Goal: Task Accomplishment & Management: Use online tool/utility

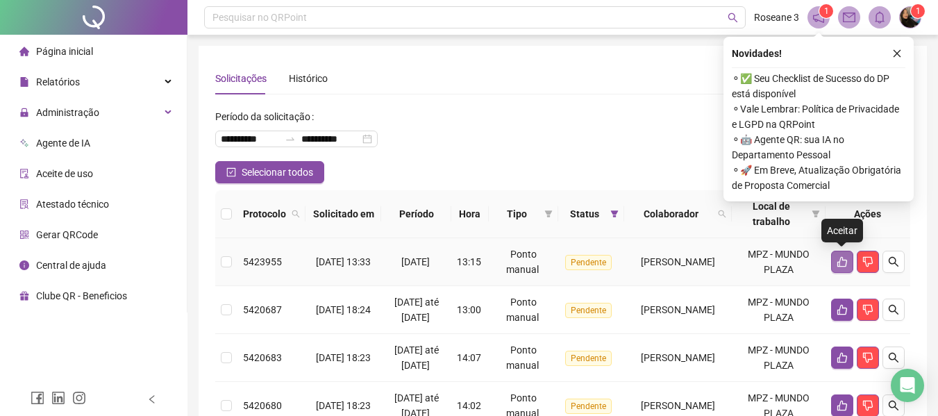
click at [840, 255] on button "button" at bounding box center [842, 262] width 22 height 22
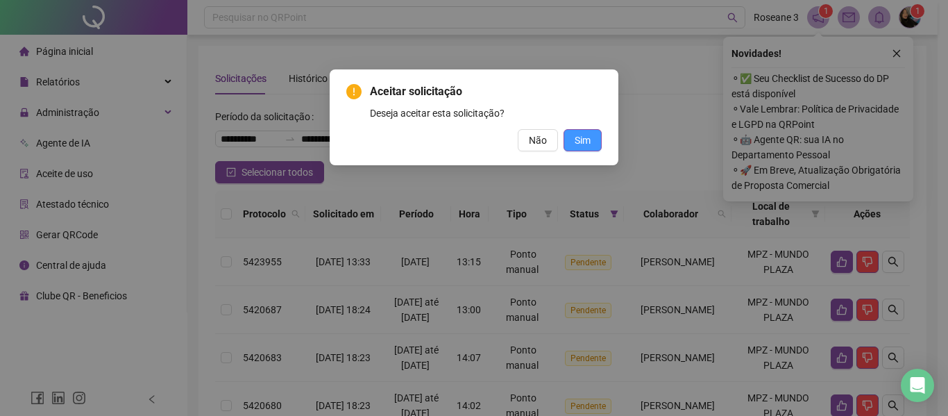
click at [578, 131] on button "Sim" at bounding box center [583, 140] width 38 height 22
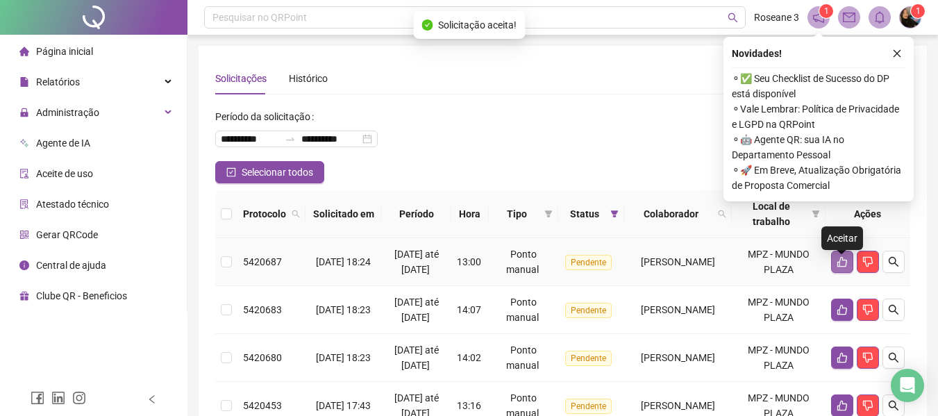
click at [836, 267] on icon "like" at bounding box center [841, 261] width 11 height 11
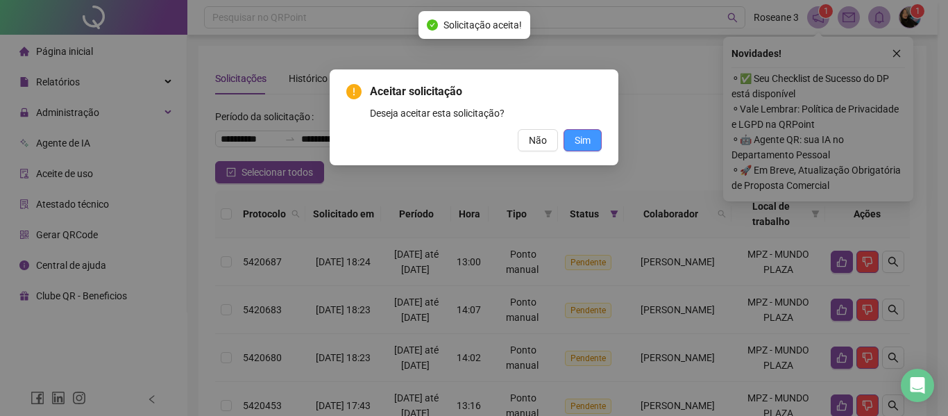
click at [587, 141] on span "Sim" at bounding box center [583, 140] width 16 height 15
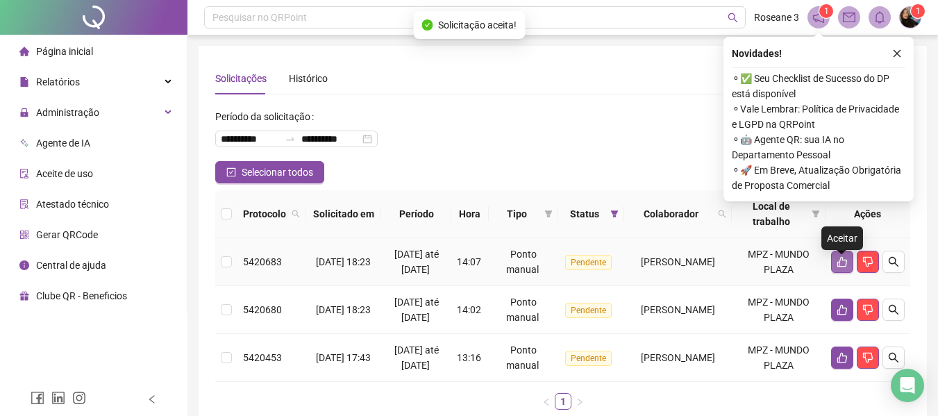
click at [842, 267] on icon "like" at bounding box center [841, 261] width 11 height 11
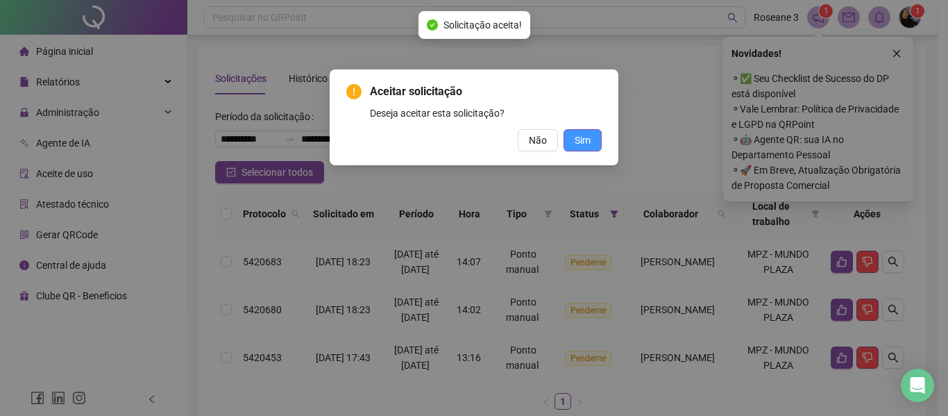
click at [591, 139] on button "Sim" at bounding box center [583, 140] width 38 height 22
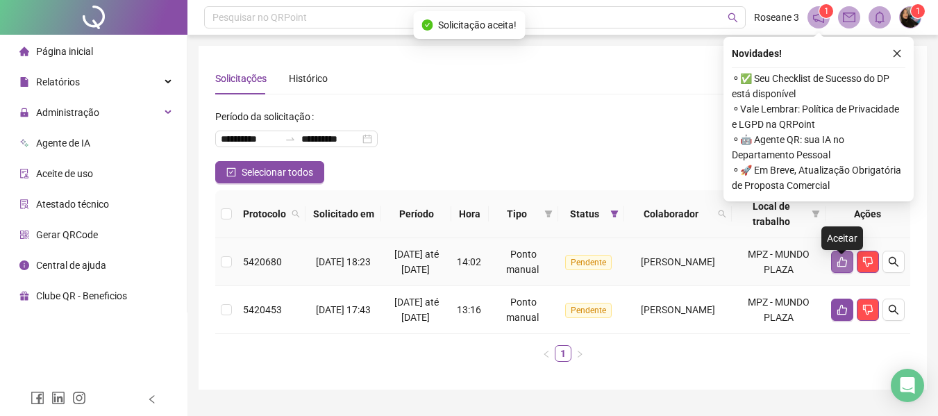
click at [848, 267] on button "button" at bounding box center [842, 262] width 22 height 22
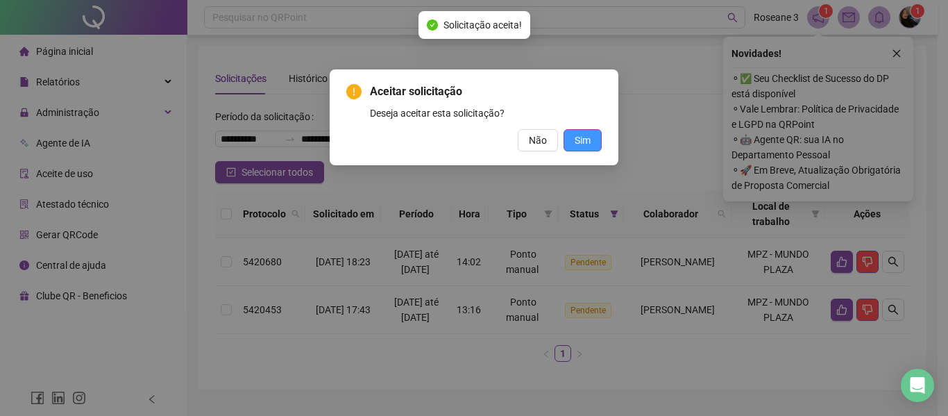
click at [582, 142] on span "Sim" at bounding box center [583, 140] width 16 height 15
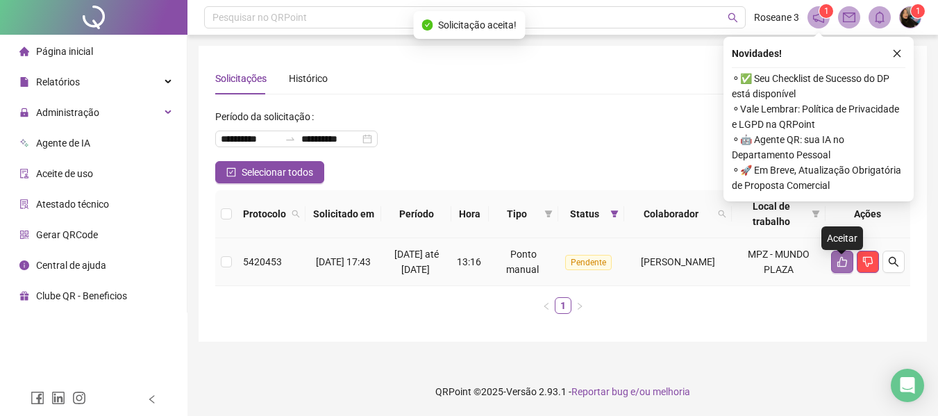
click at [839, 267] on icon "like" at bounding box center [842, 262] width 10 height 10
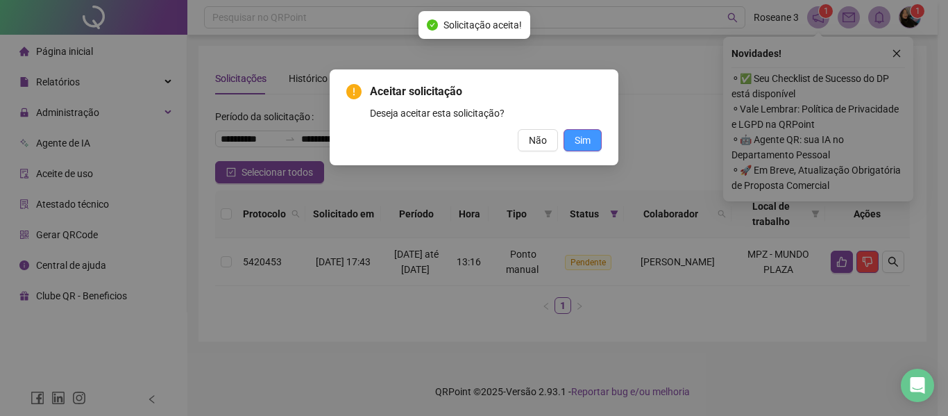
click at [593, 138] on button "Sim" at bounding box center [583, 140] width 38 height 22
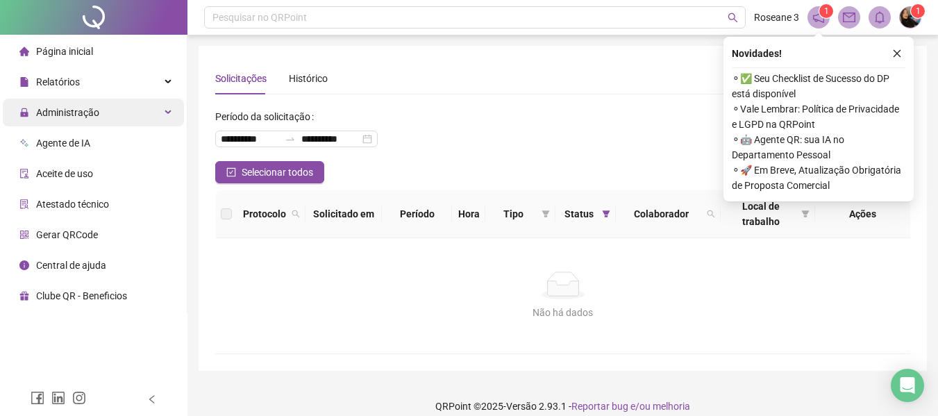
click at [95, 118] on span "Administração" at bounding box center [67, 112] width 63 height 11
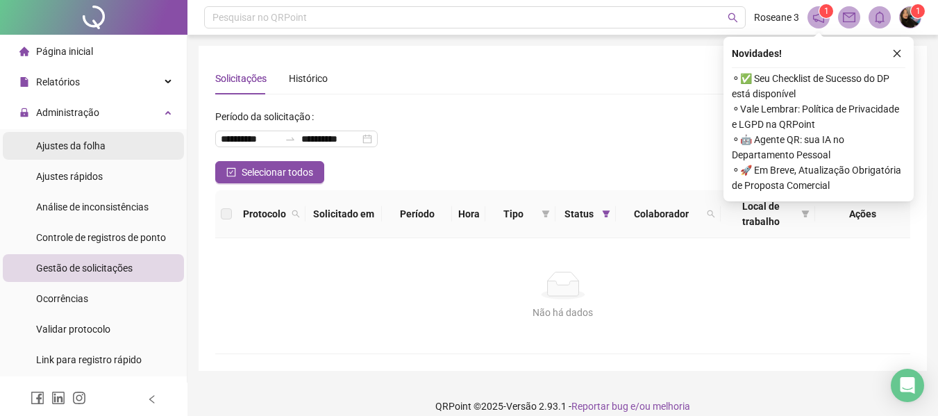
click at [103, 147] on span "Ajustes da folha" at bounding box center [70, 145] width 69 height 11
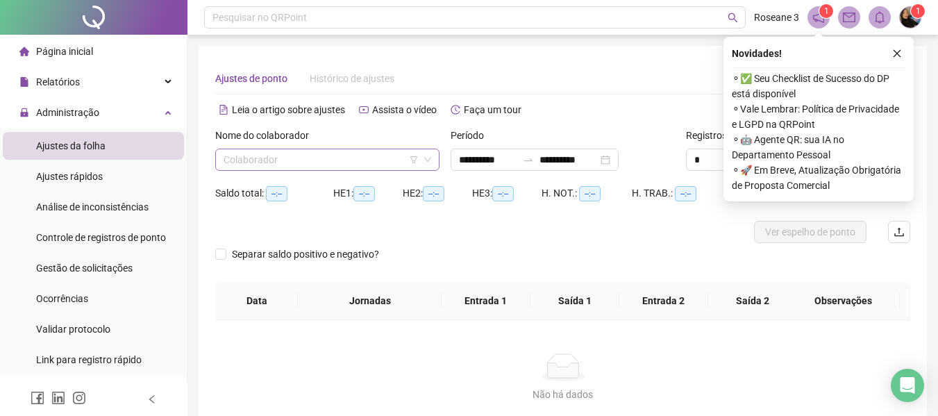
type input "**********"
click at [309, 157] on input "search" at bounding box center [321, 159] width 195 height 21
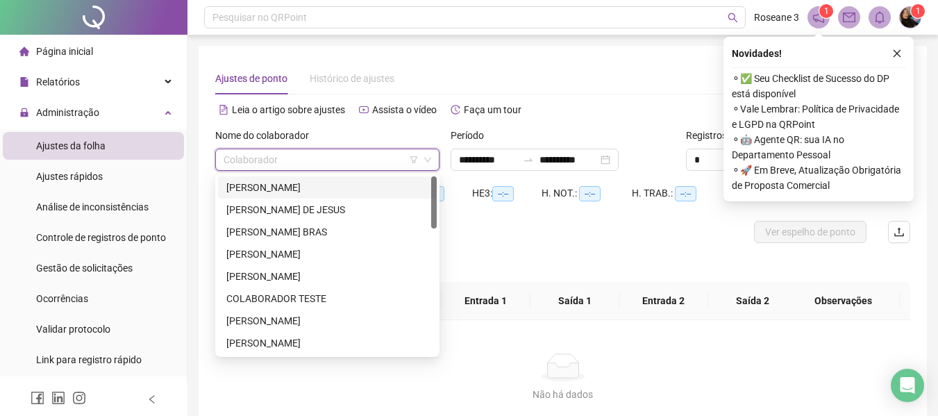
click at [305, 191] on div "[PERSON_NAME]" at bounding box center [327, 187] width 202 height 15
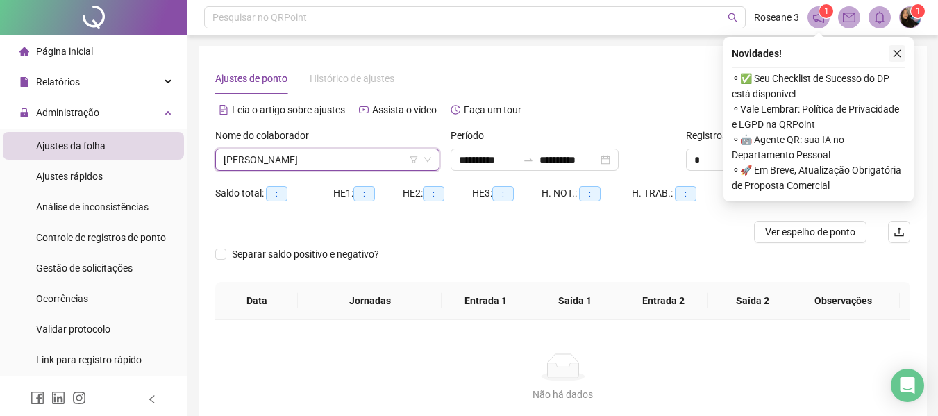
click at [896, 51] on icon "close" at bounding box center [897, 54] width 10 height 10
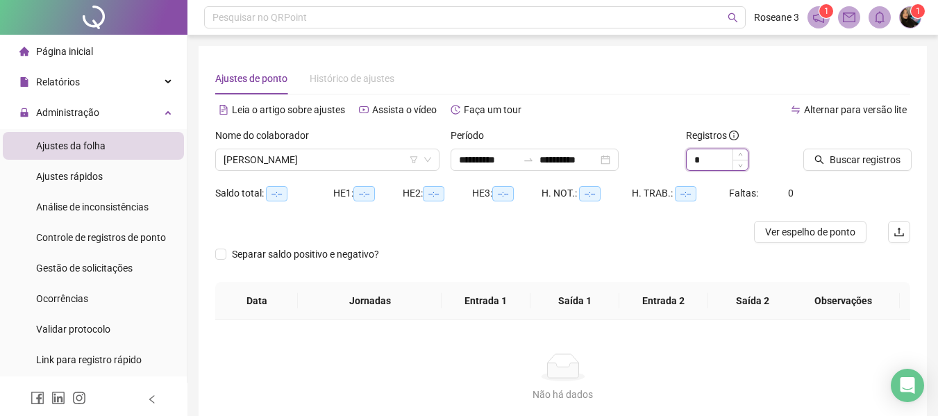
click at [718, 162] on input "*" at bounding box center [717, 159] width 61 height 21
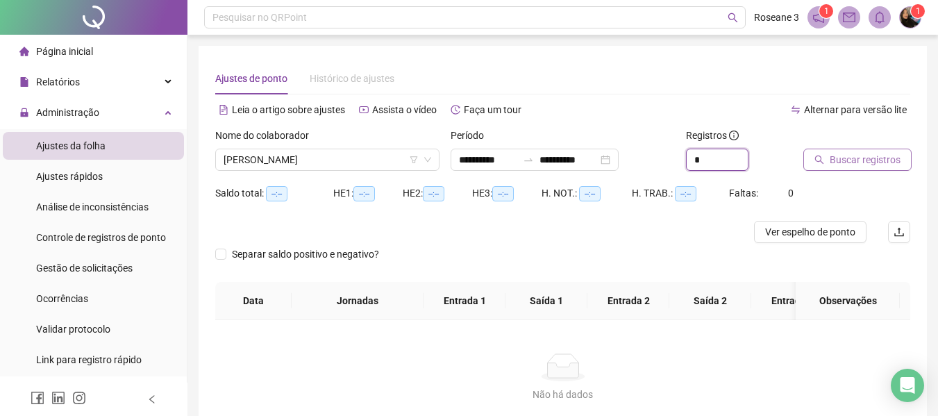
type input "*"
click at [864, 155] on span "Buscar registros" at bounding box center [865, 159] width 71 height 15
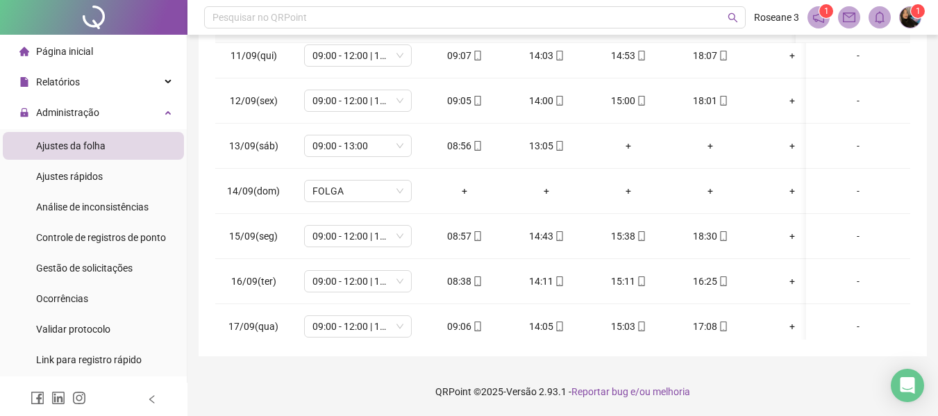
scroll to position [481, 0]
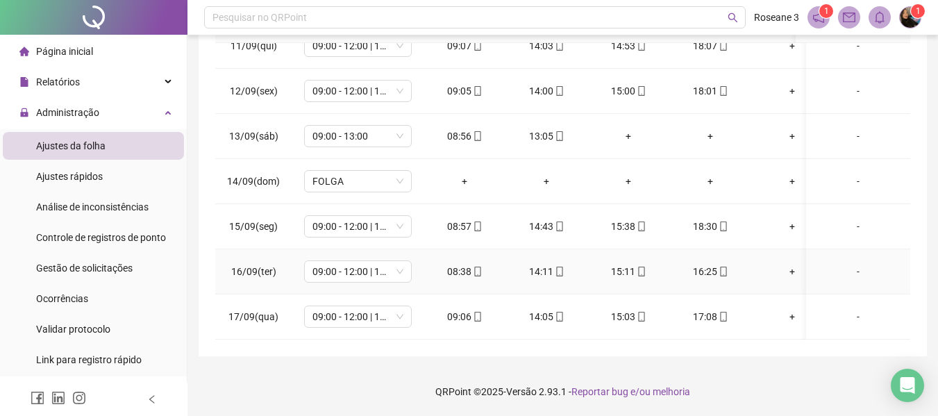
click at [848, 264] on div "-" at bounding box center [858, 271] width 82 height 15
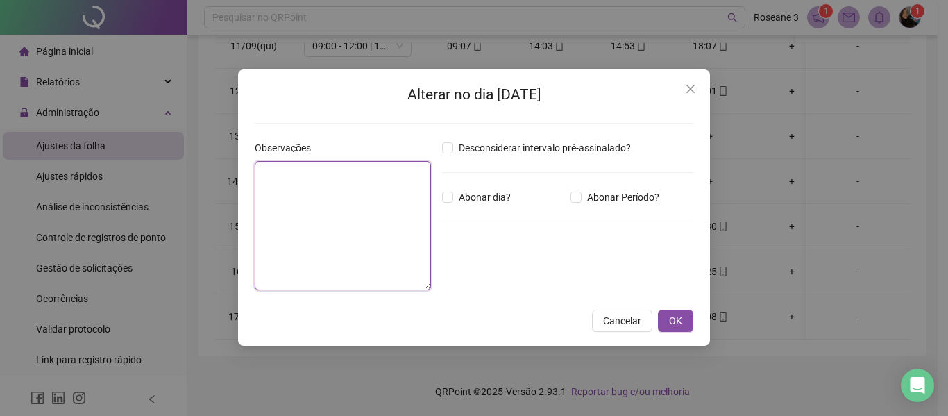
click at [368, 216] on textarea at bounding box center [343, 225] width 176 height 129
type textarea "**********"
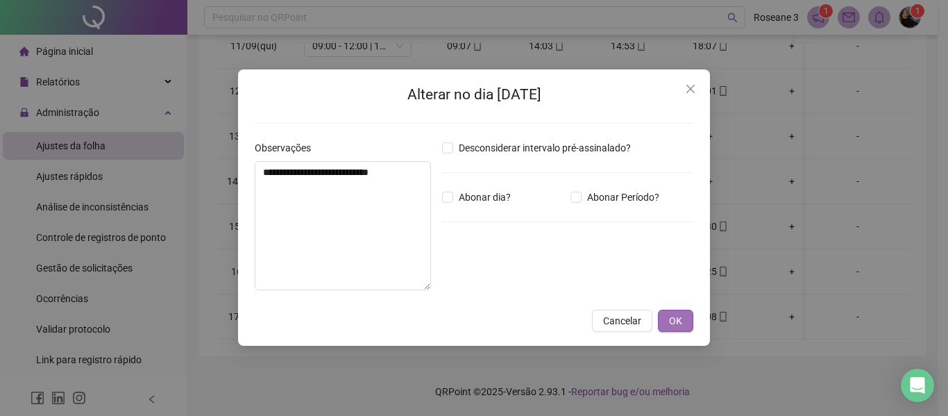
click at [672, 322] on span "OK" at bounding box center [675, 320] width 13 height 15
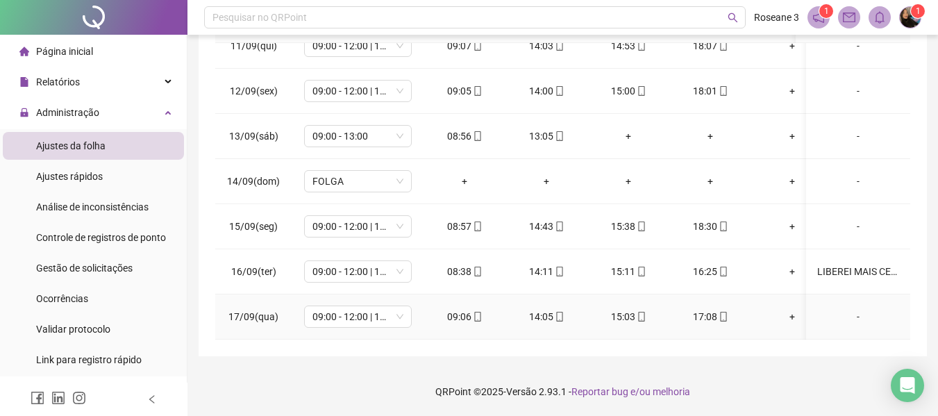
click at [846, 309] on div "-" at bounding box center [858, 316] width 82 height 15
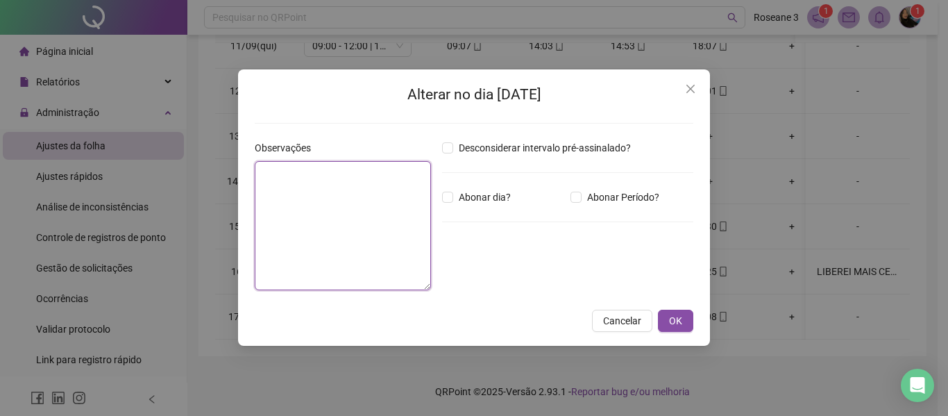
click at [337, 195] on textarea at bounding box center [343, 225] width 176 height 129
type textarea "**********"
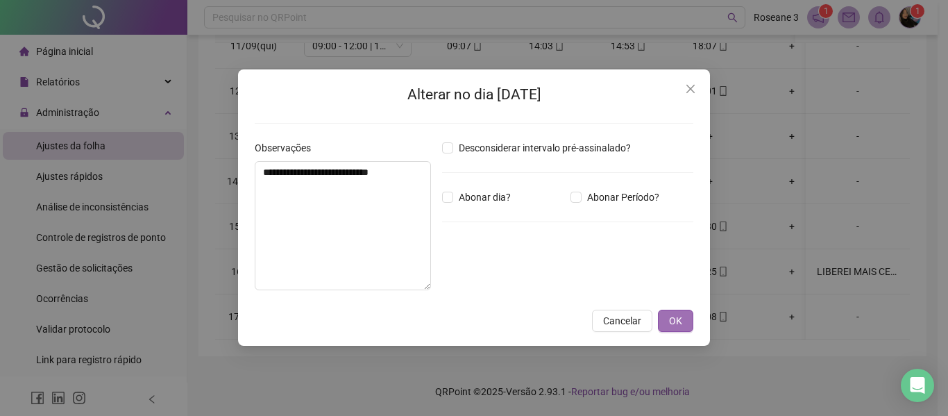
click at [672, 320] on span "OK" at bounding box center [675, 320] width 13 height 15
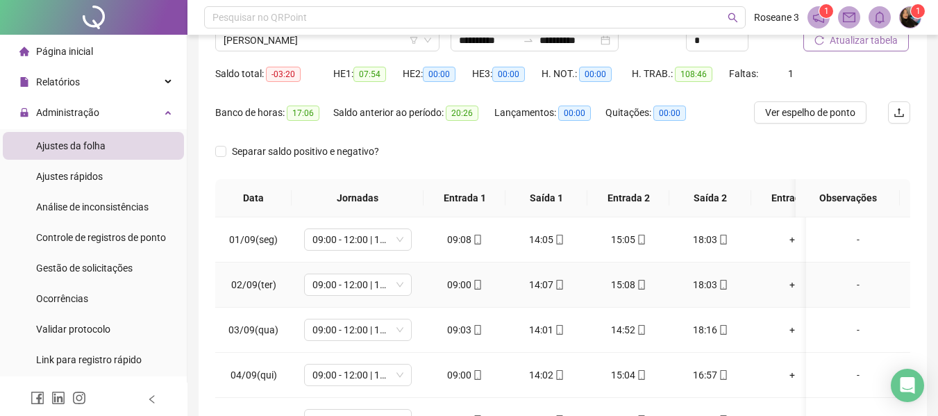
scroll to position [85, 0]
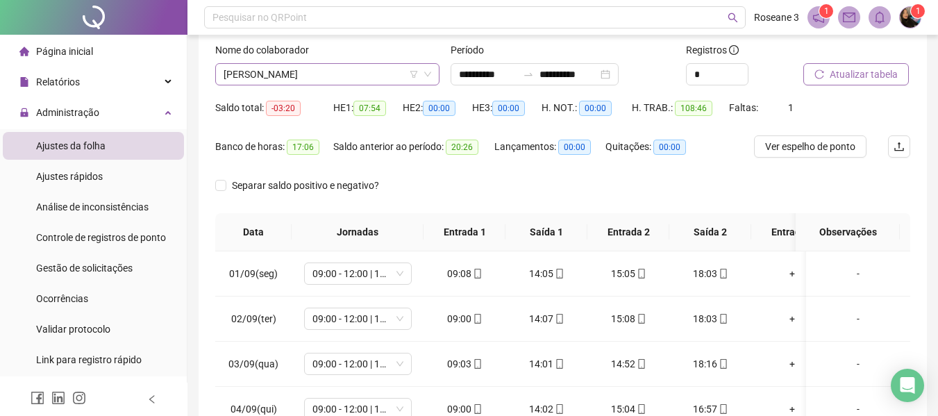
click at [369, 80] on span "[PERSON_NAME]" at bounding box center [328, 74] width 208 height 21
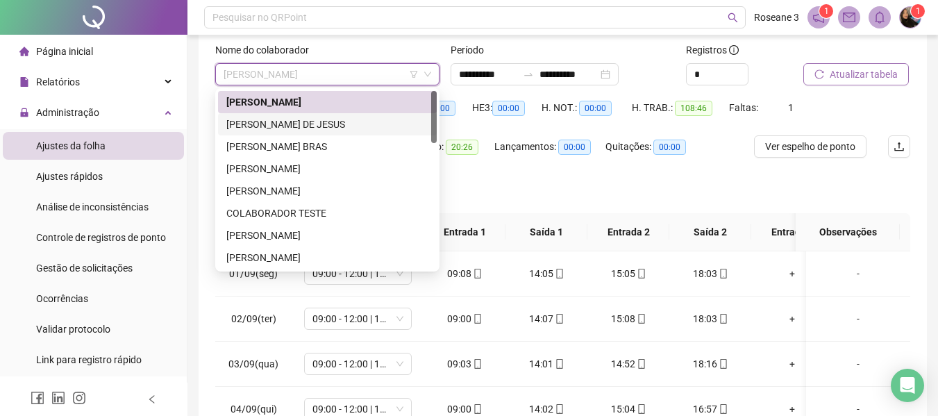
click at [345, 119] on div "[PERSON_NAME] DE JESUS" at bounding box center [327, 124] width 202 height 15
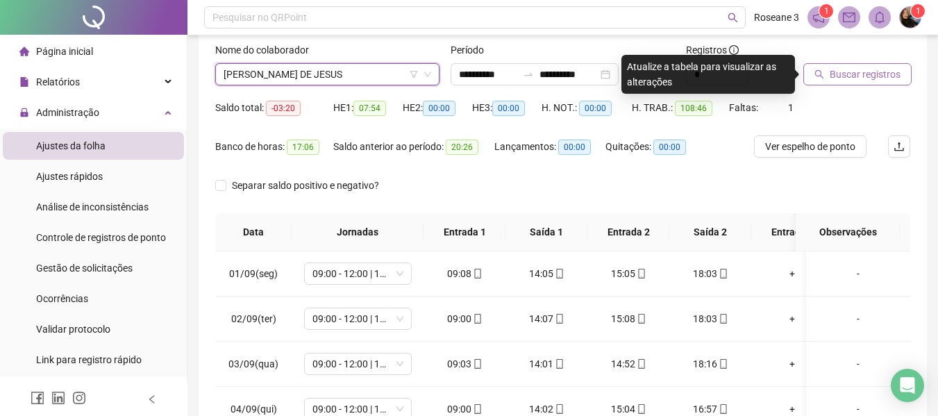
click at [847, 75] on span "Buscar registros" at bounding box center [865, 74] width 71 height 15
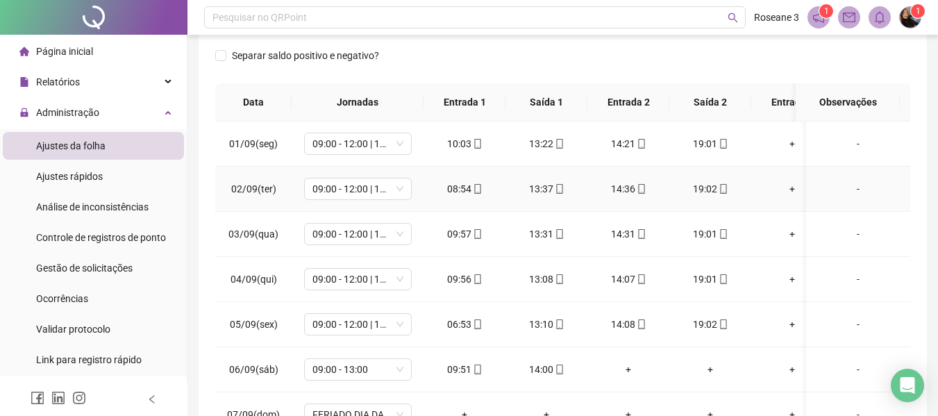
scroll to position [0, 0]
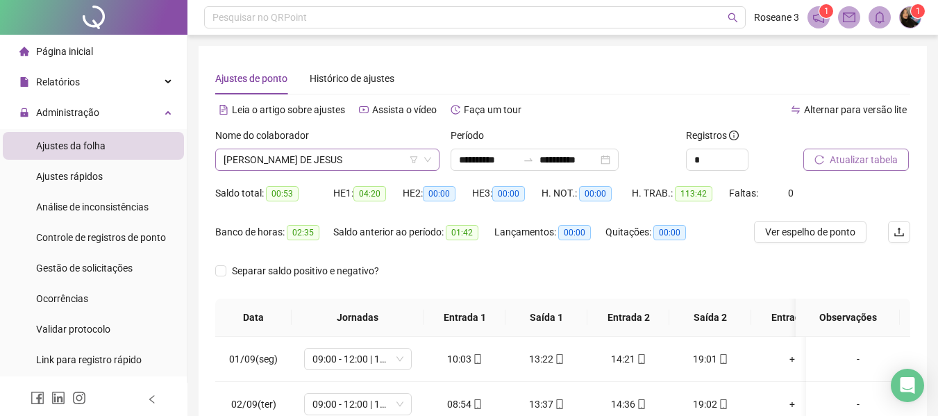
click at [344, 165] on span "[PERSON_NAME] DE JESUS" at bounding box center [328, 159] width 208 height 21
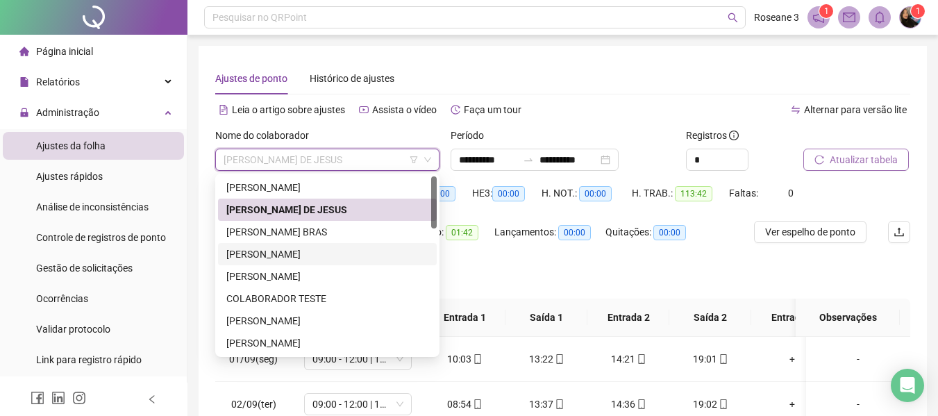
click at [327, 257] on div "[PERSON_NAME]" at bounding box center [327, 253] width 202 height 15
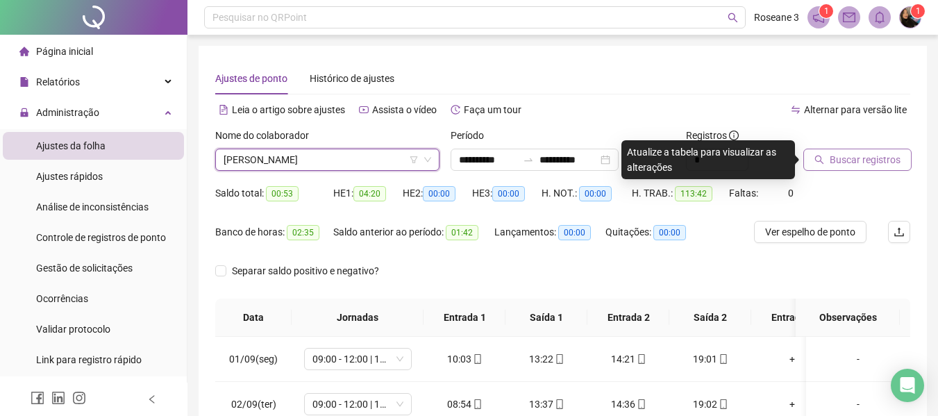
click at [889, 163] on span "Buscar registros" at bounding box center [865, 159] width 71 height 15
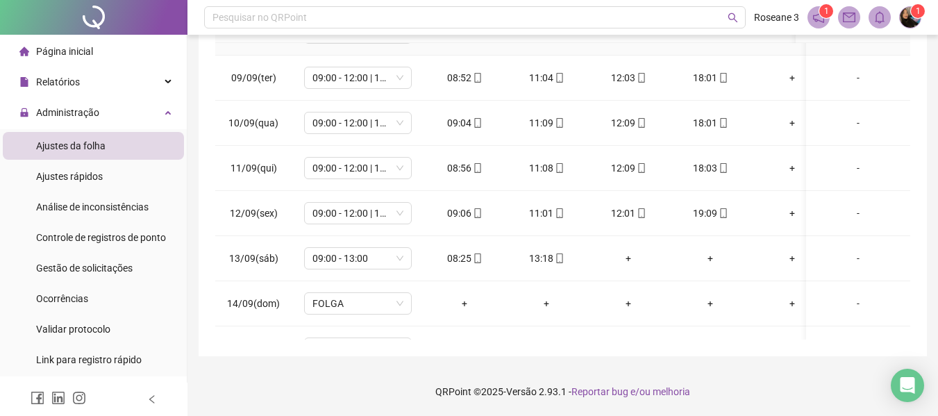
scroll to position [481, 0]
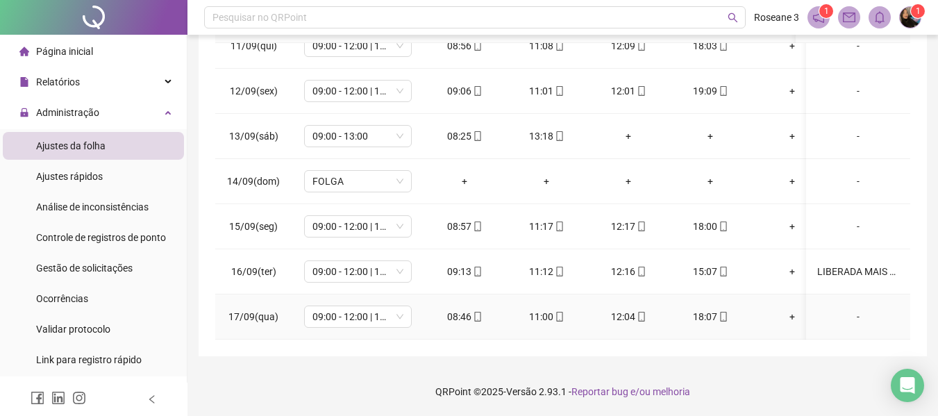
click at [852, 310] on div "-" at bounding box center [858, 316] width 82 height 15
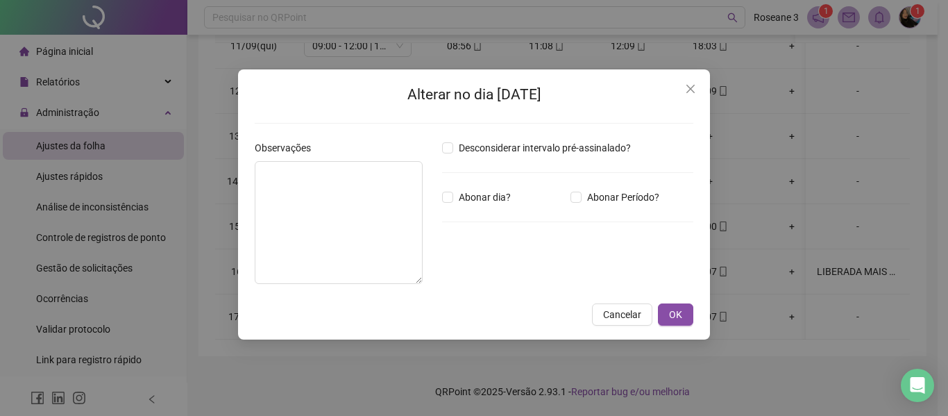
click at [811, 178] on div "Alterar no dia [DATE] Observações Desconsiderar intervalo pré-assinalado? Abona…" at bounding box center [474, 208] width 948 height 416
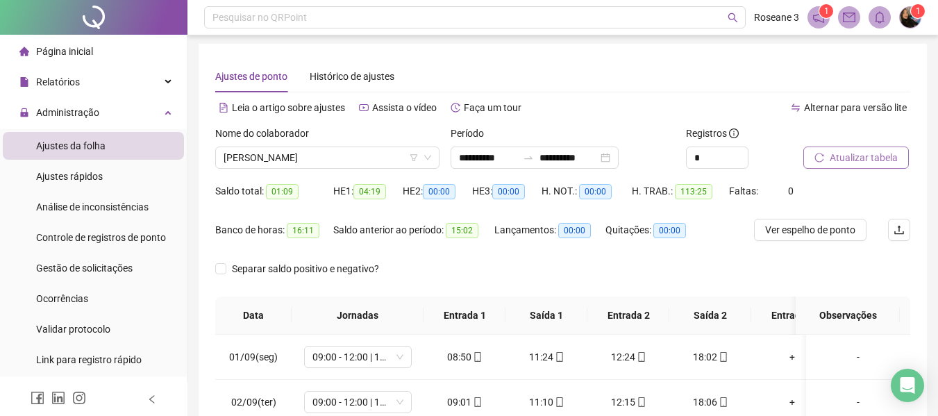
scroll to position [0, 0]
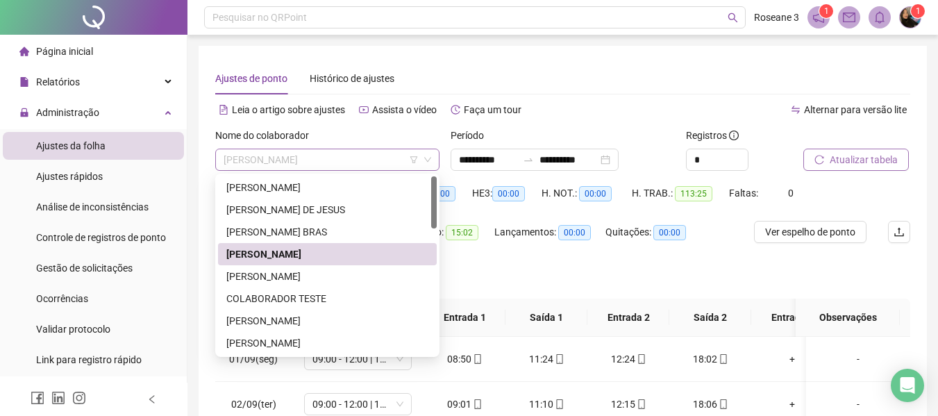
click at [394, 161] on span "[PERSON_NAME]" at bounding box center [328, 159] width 208 height 21
click at [346, 178] on div "[PERSON_NAME]" at bounding box center [327, 187] width 219 height 22
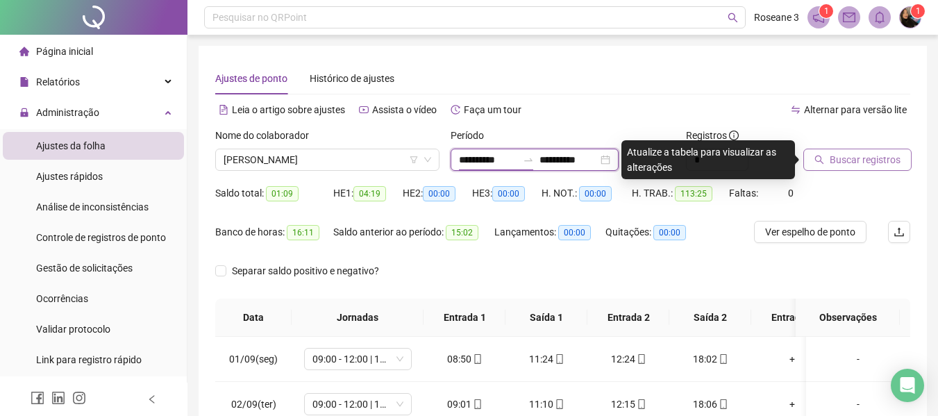
click at [477, 160] on input "**********" at bounding box center [488, 159] width 58 height 15
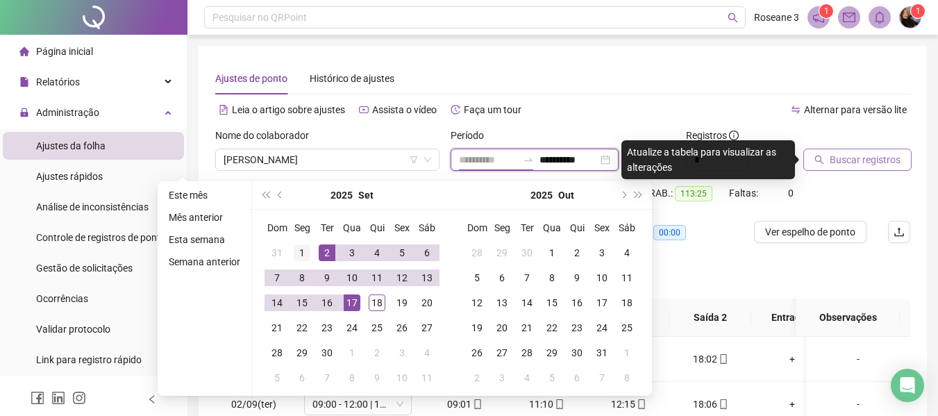
type input "**********"
click at [302, 251] on div "1" at bounding box center [302, 252] width 17 height 17
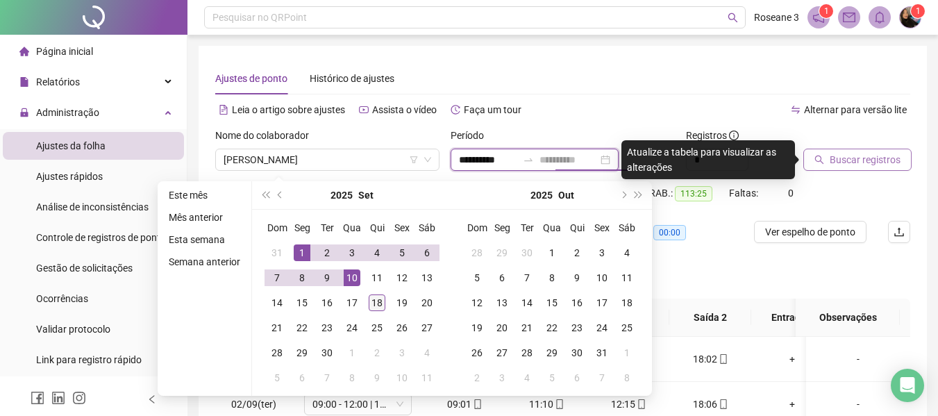
type input "**********"
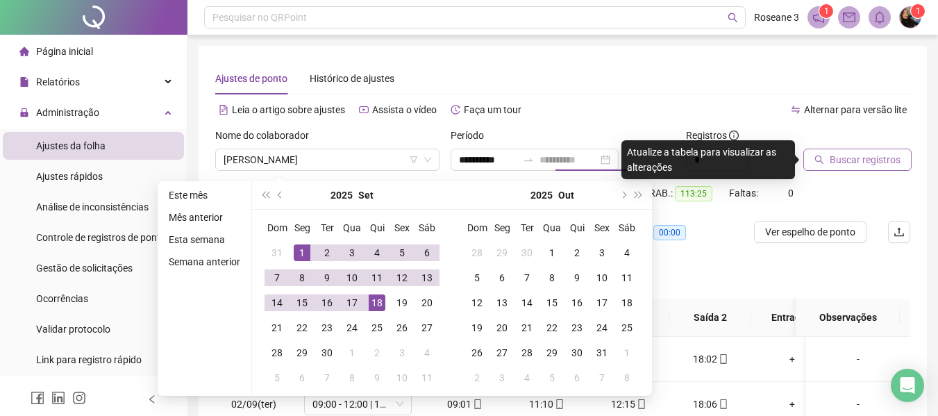
click at [373, 305] on div "18" at bounding box center [377, 302] width 17 height 17
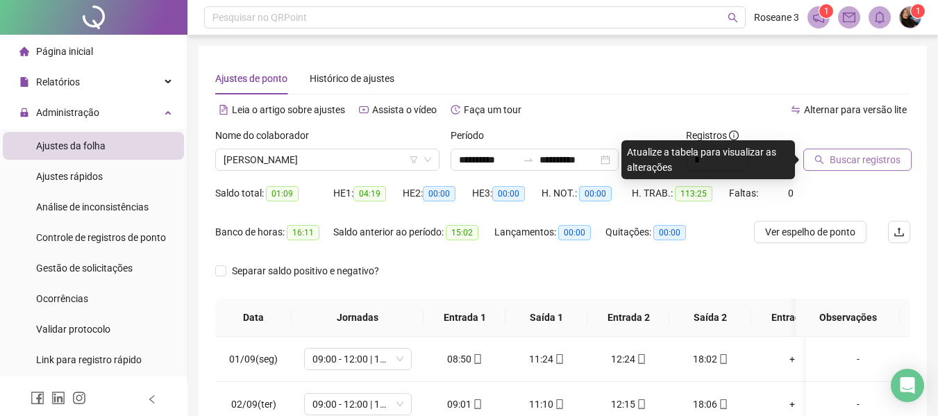
click at [847, 154] on span "Buscar registros" at bounding box center [865, 159] width 71 height 15
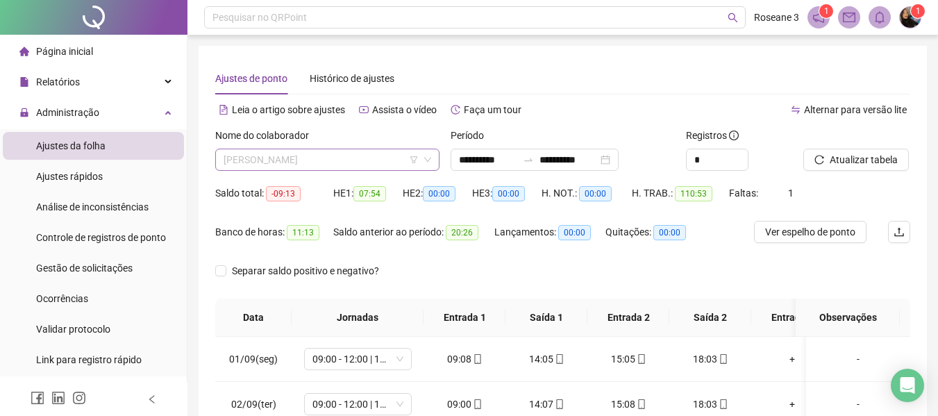
click at [367, 163] on span "[PERSON_NAME]" at bounding box center [328, 159] width 208 height 21
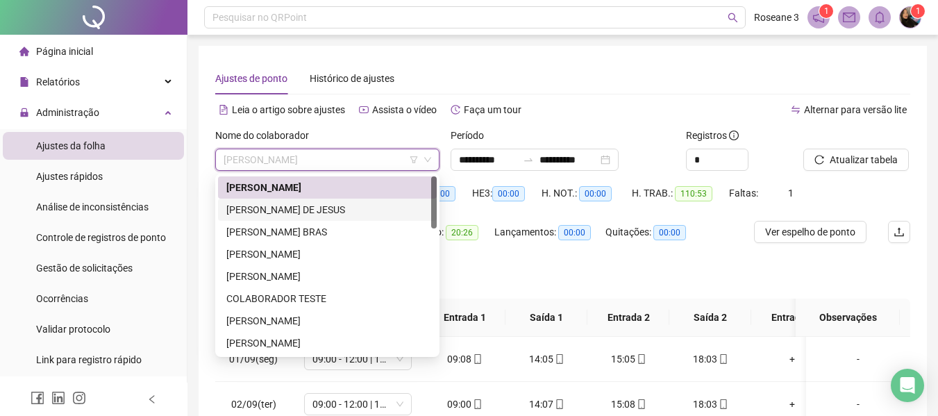
drag, startPoint x: 350, startPoint y: 210, endPoint x: 357, endPoint y: 208, distance: 7.2
click at [351, 210] on div "[PERSON_NAME] DE JESUS" at bounding box center [327, 209] width 202 height 15
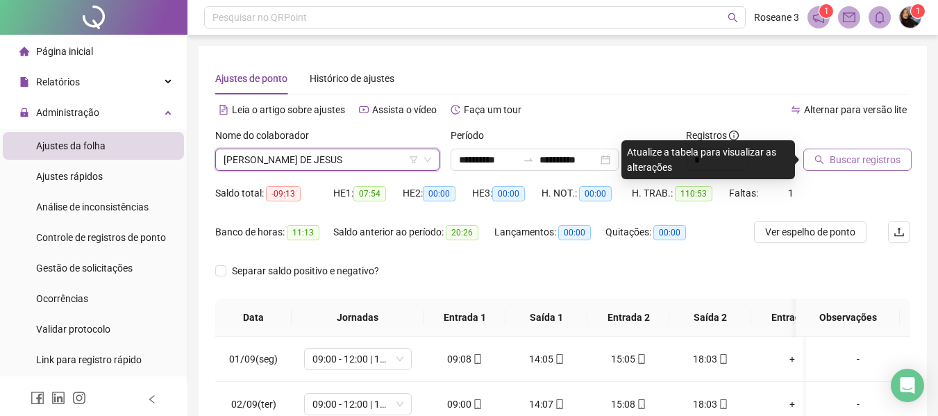
click at [837, 162] on span "Buscar registros" at bounding box center [865, 159] width 71 height 15
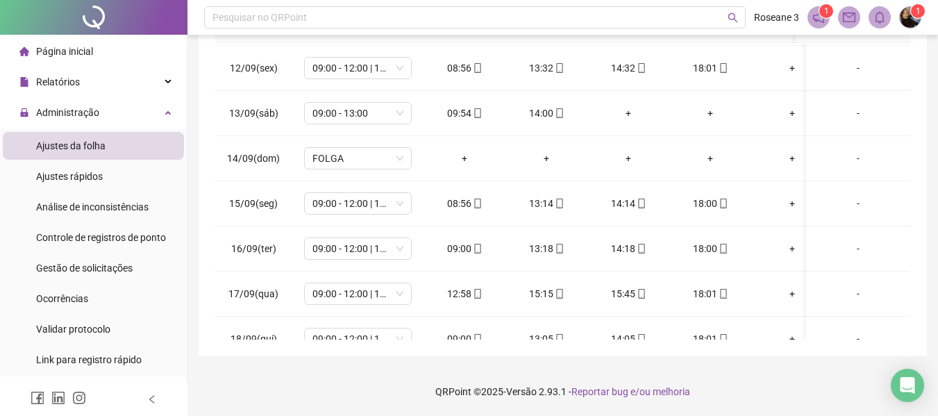
scroll to position [526, 0]
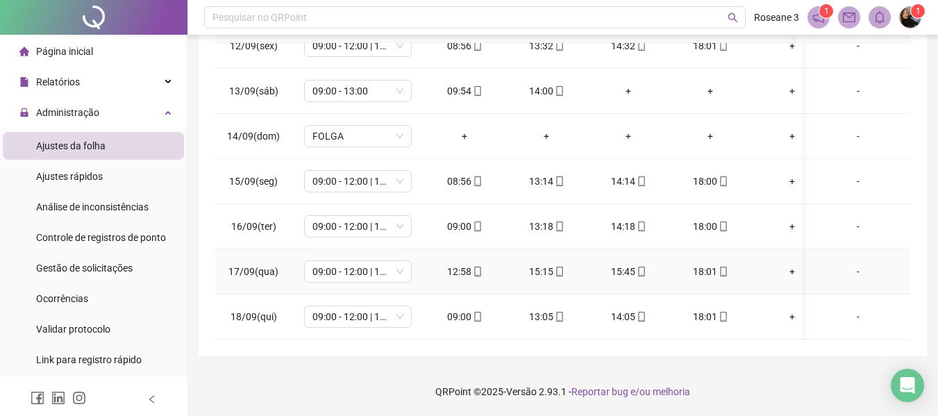
click at [843, 264] on div "-" at bounding box center [858, 271] width 82 height 15
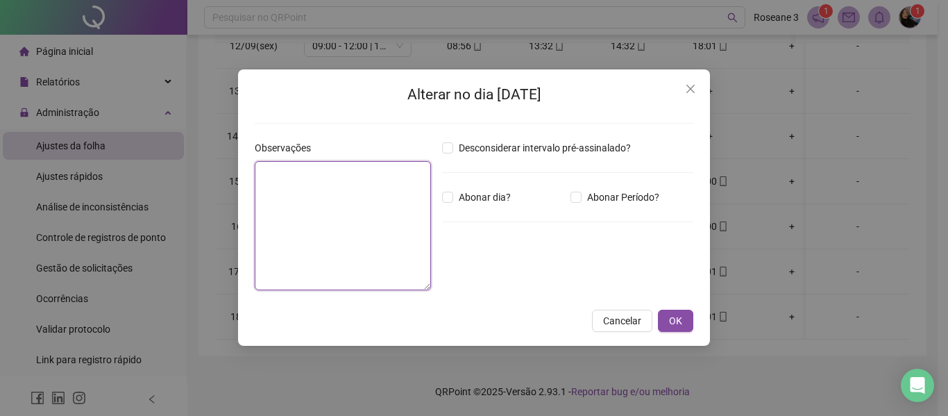
click at [346, 178] on textarea at bounding box center [343, 225] width 176 height 129
click at [391, 173] on textarea "**********" at bounding box center [343, 225] width 176 height 129
type textarea "**********"
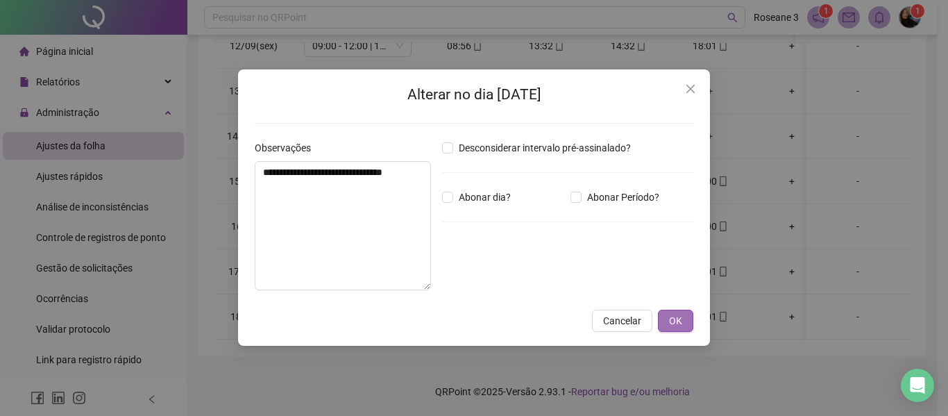
click at [675, 319] on span "OK" at bounding box center [675, 320] width 13 height 15
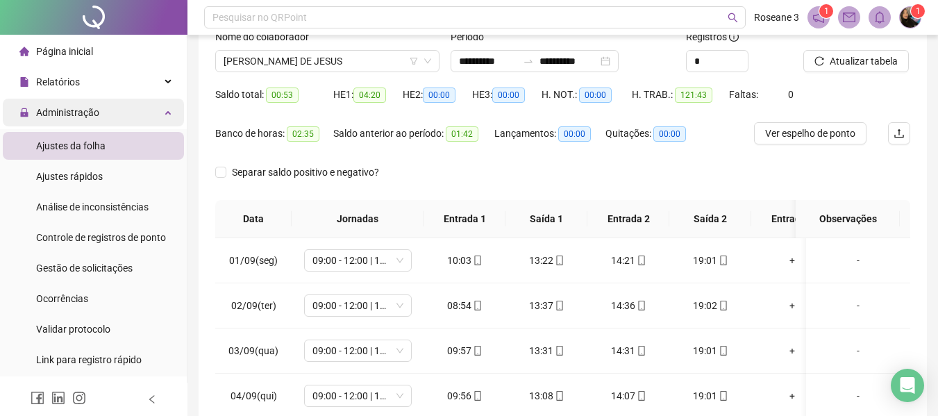
scroll to position [0, 0]
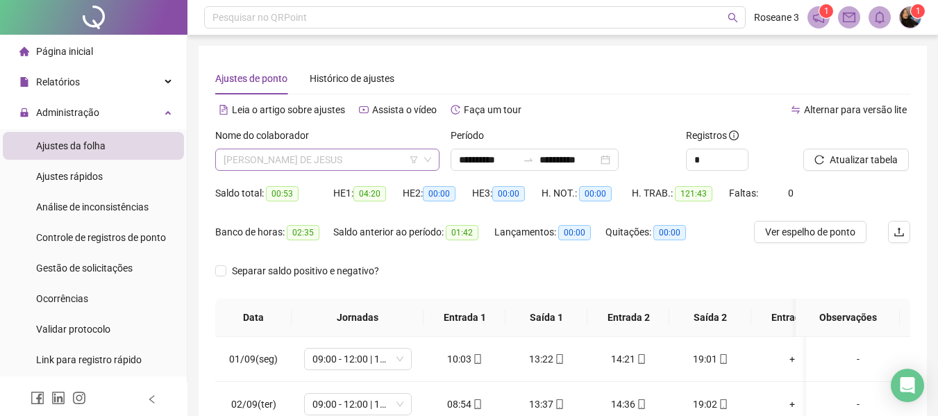
click at [378, 162] on span "[PERSON_NAME] DE JESUS" at bounding box center [328, 159] width 208 height 21
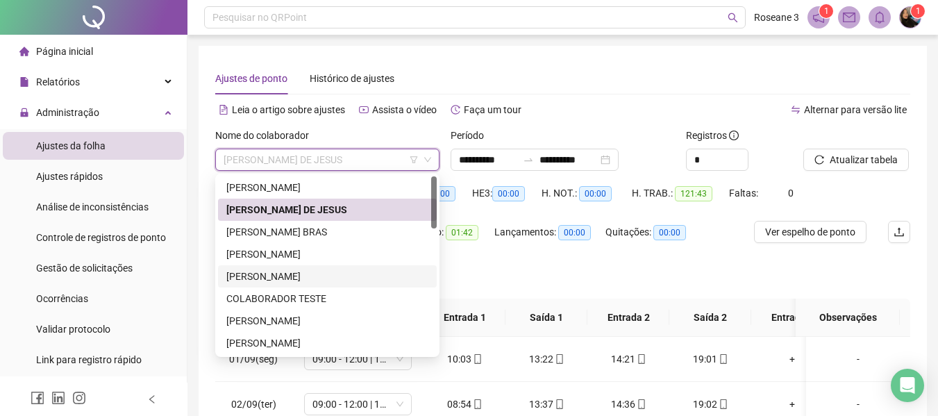
click at [340, 278] on div "[PERSON_NAME]" at bounding box center [327, 276] width 202 height 15
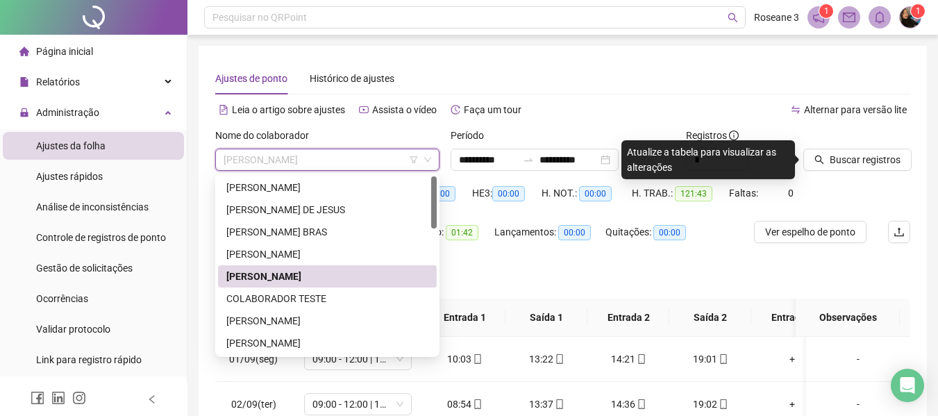
click at [346, 160] on span "[PERSON_NAME]" at bounding box center [328, 159] width 208 height 21
click at [324, 250] on div "[PERSON_NAME]" at bounding box center [327, 253] width 202 height 15
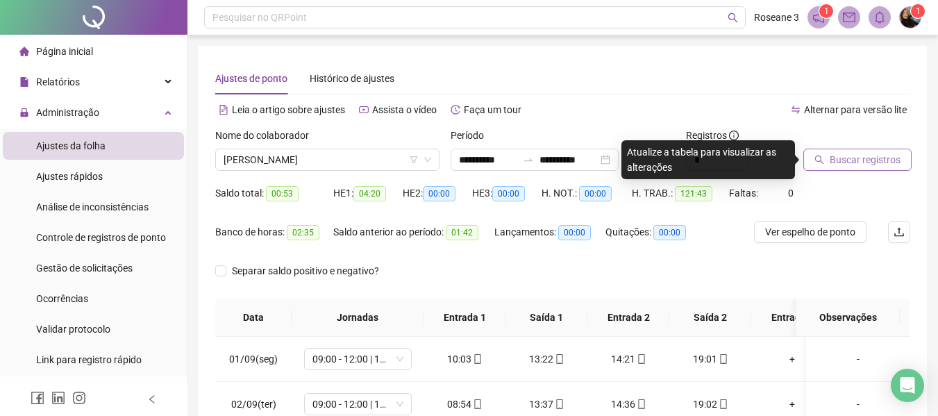
click at [829, 161] on button "Buscar registros" at bounding box center [857, 160] width 108 height 22
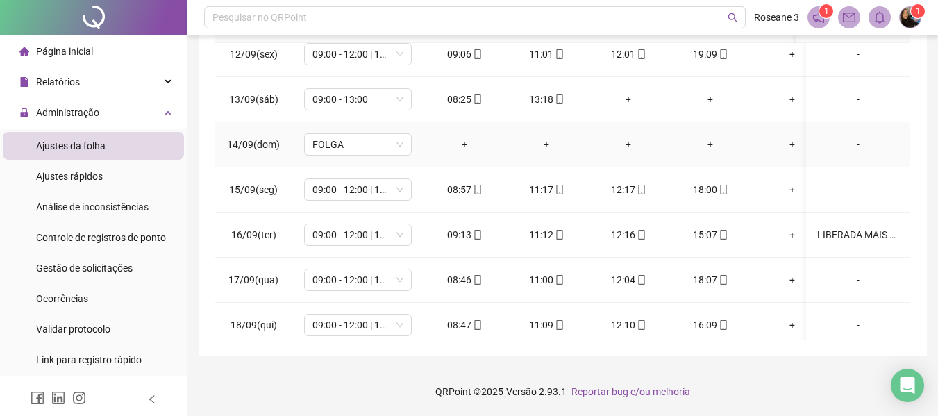
scroll to position [526, 0]
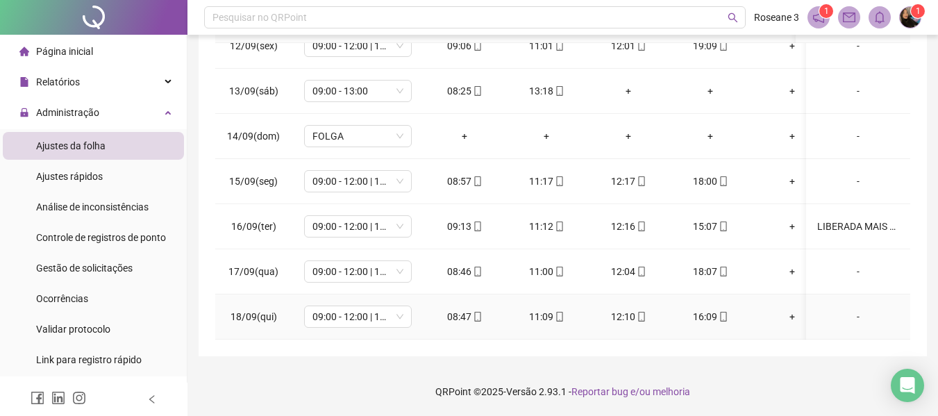
click at [846, 309] on div "-" at bounding box center [858, 316] width 82 height 15
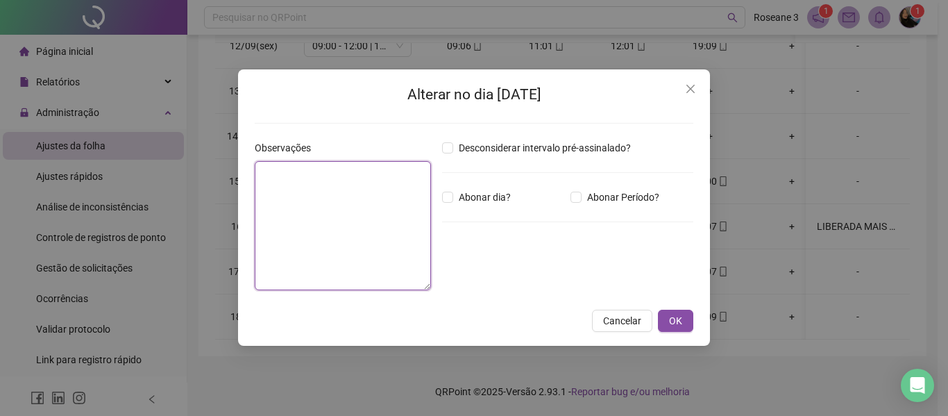
click at [407, 198] on textarea at bounding box center [343, 225] width 176 height 129
type textarea "**********"
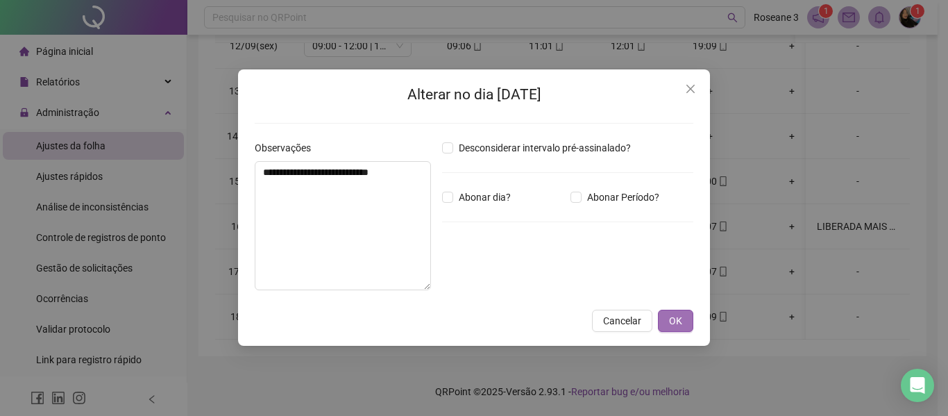
click at [677, 319] on span "OK" at bounding box center [675, 320] width 13 height 15
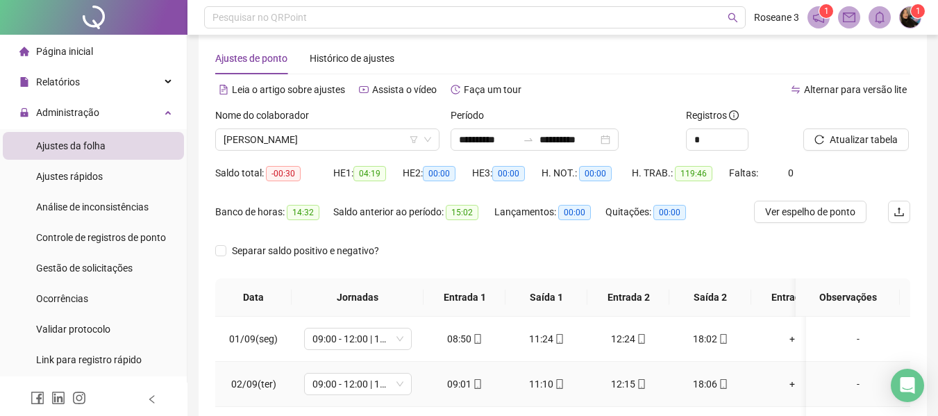
scroll to position [0, 0]
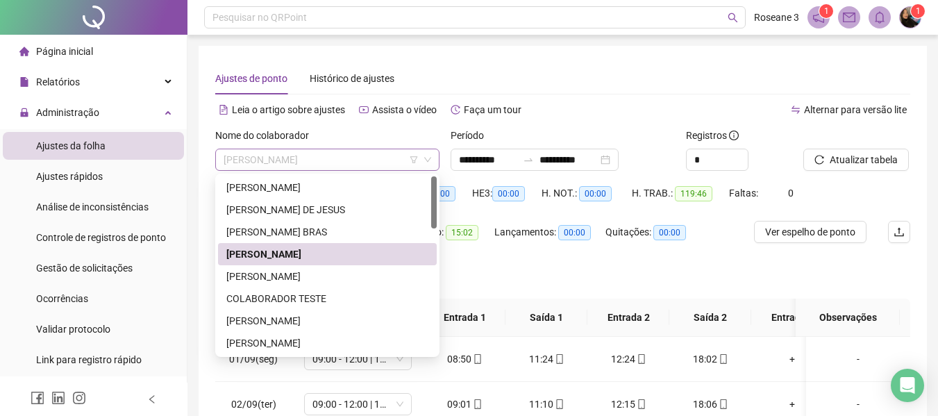
click at [368, 163] on span "[PERSON_NAME]" at bounding box center [328, 159] width 208 height 21
click at [331, 321] on div "[PERSON_NAME]" at bounding box center [327, 320] width 202 height 15
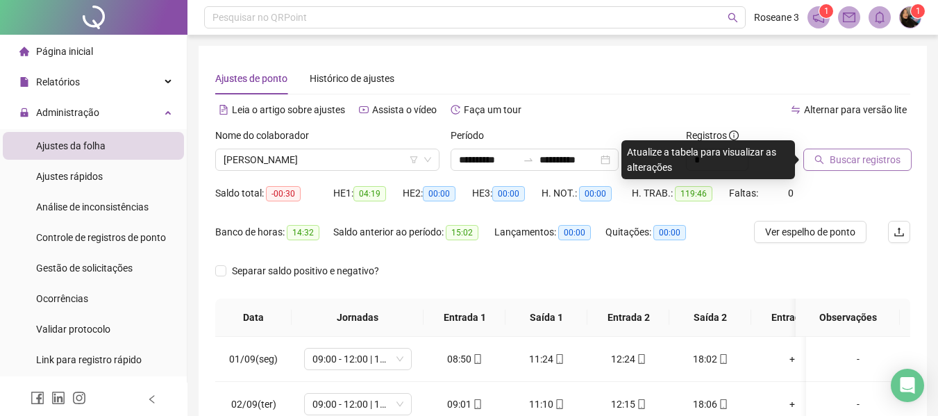
click at [844, 156] on span "Buscar registros" at bounding box center [865, 159] width 71 height 15
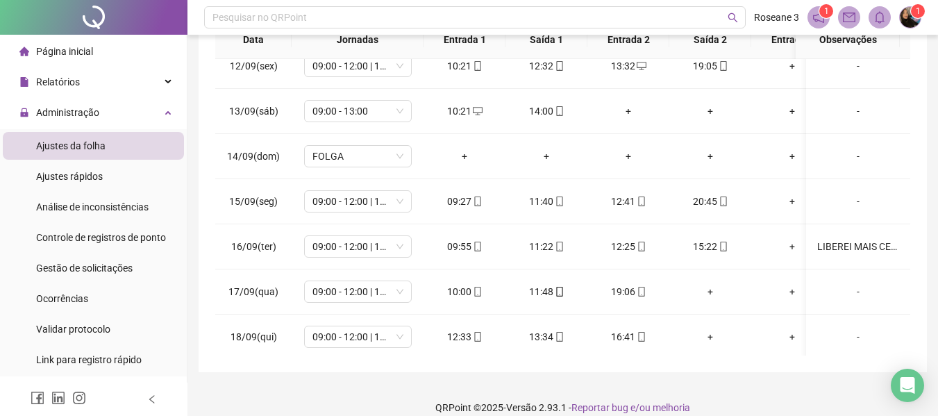
scroll to position [526, 0]
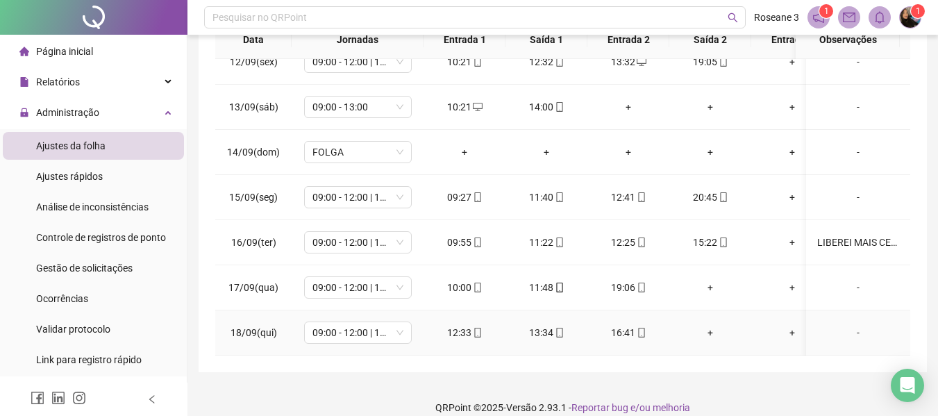
click at [848, 326] on div "-" at bounding box center [858, 332] width 82 height 15
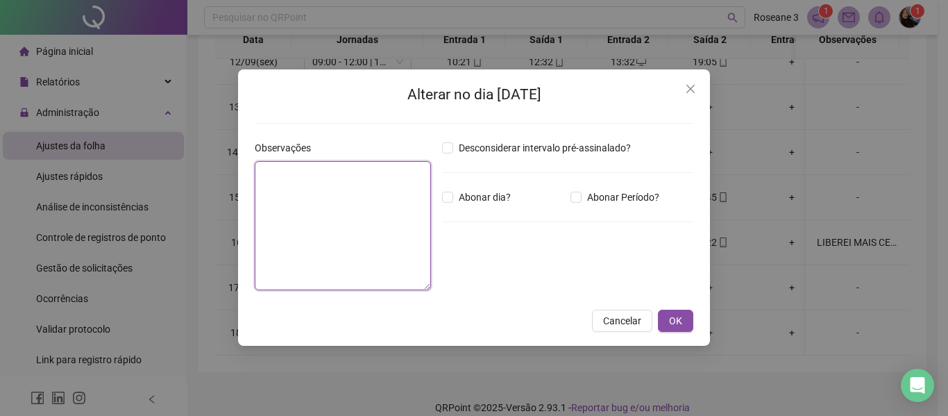
click at [283, 186] on textarea at bounding box center [343, 225] width 176 height 129
type textarea "**********"
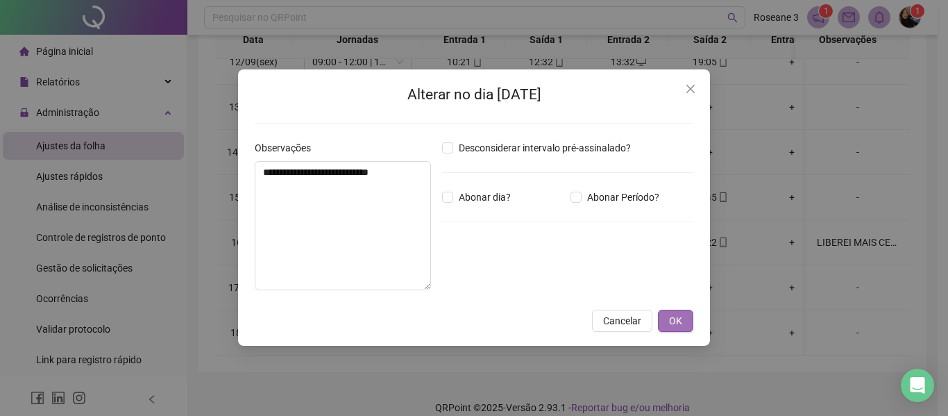
click at [681, 321] on span "OK" at bounding box center [675, 320] width 13 height 15
